Goal: Navigation & Orientation: Go to known website

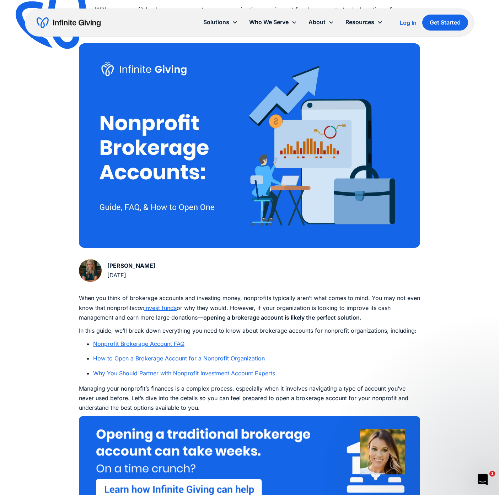
click at [67, 26] on img "home" at bounding box center [69, 22] width 64 height 11
